Goal: Information Seeking & Learning: Learn about a topic

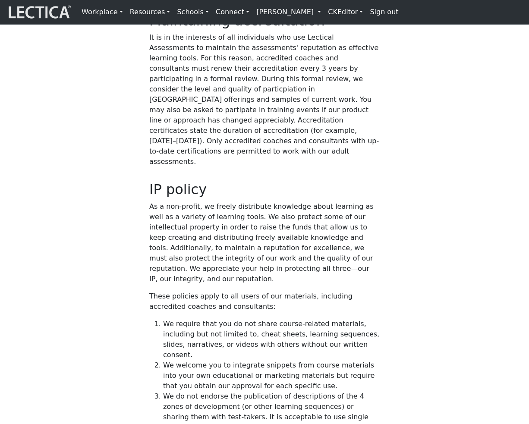
scroll to position [1590, 0]
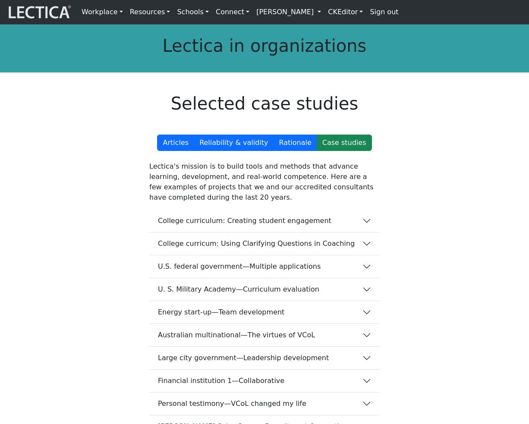
scroll to position [16, 0]
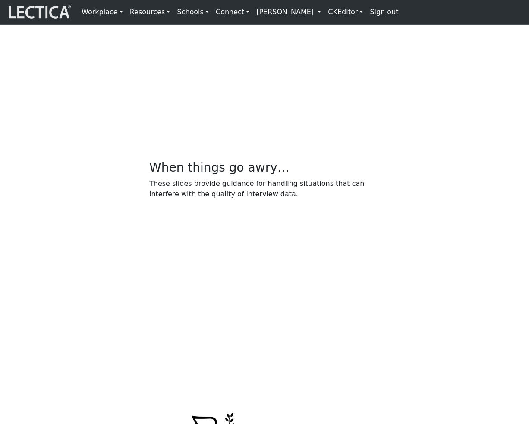
scroll to position [246, 0]
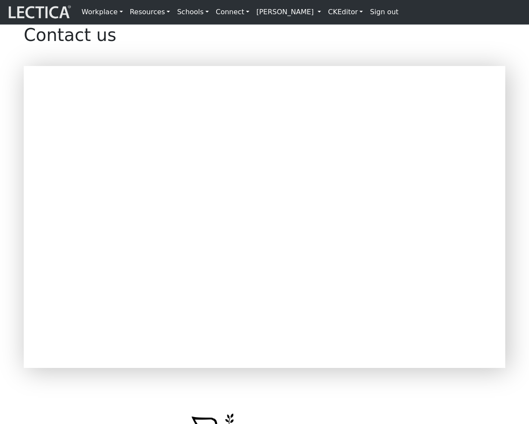
scroll to position [242, 0]
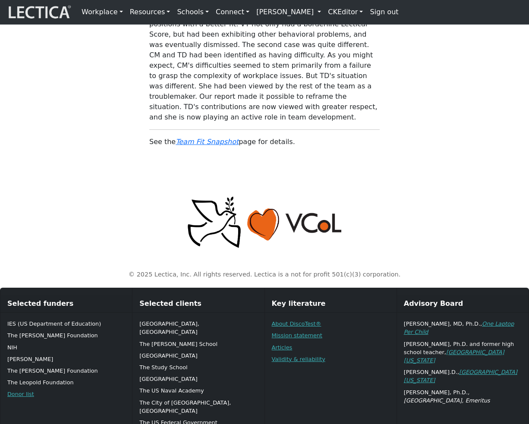
scroll to position [964, 0]
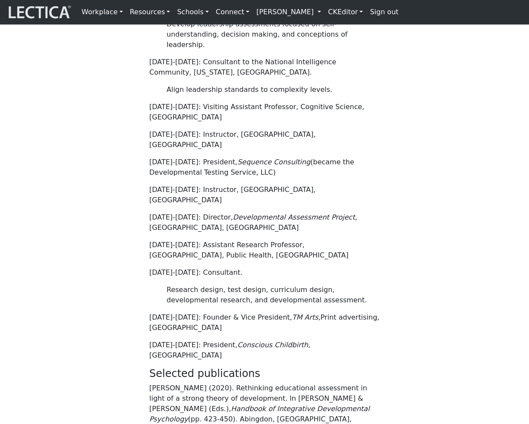
scroll to position [620, 0]
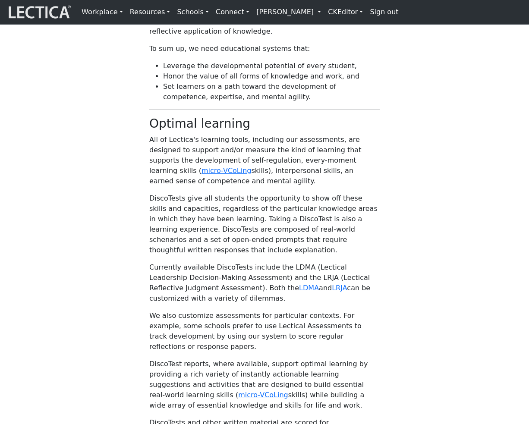
scroll to position [564, 0]
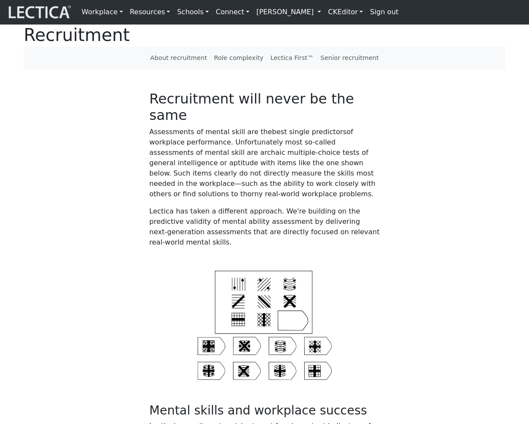
click at [256, 174] on p "Assessments of mental skill are the best single predictors of workplace perform…" at bounding box center [264, 163] width 230 height 72
